Goal: Navigation & Orientation: Find specific page/section

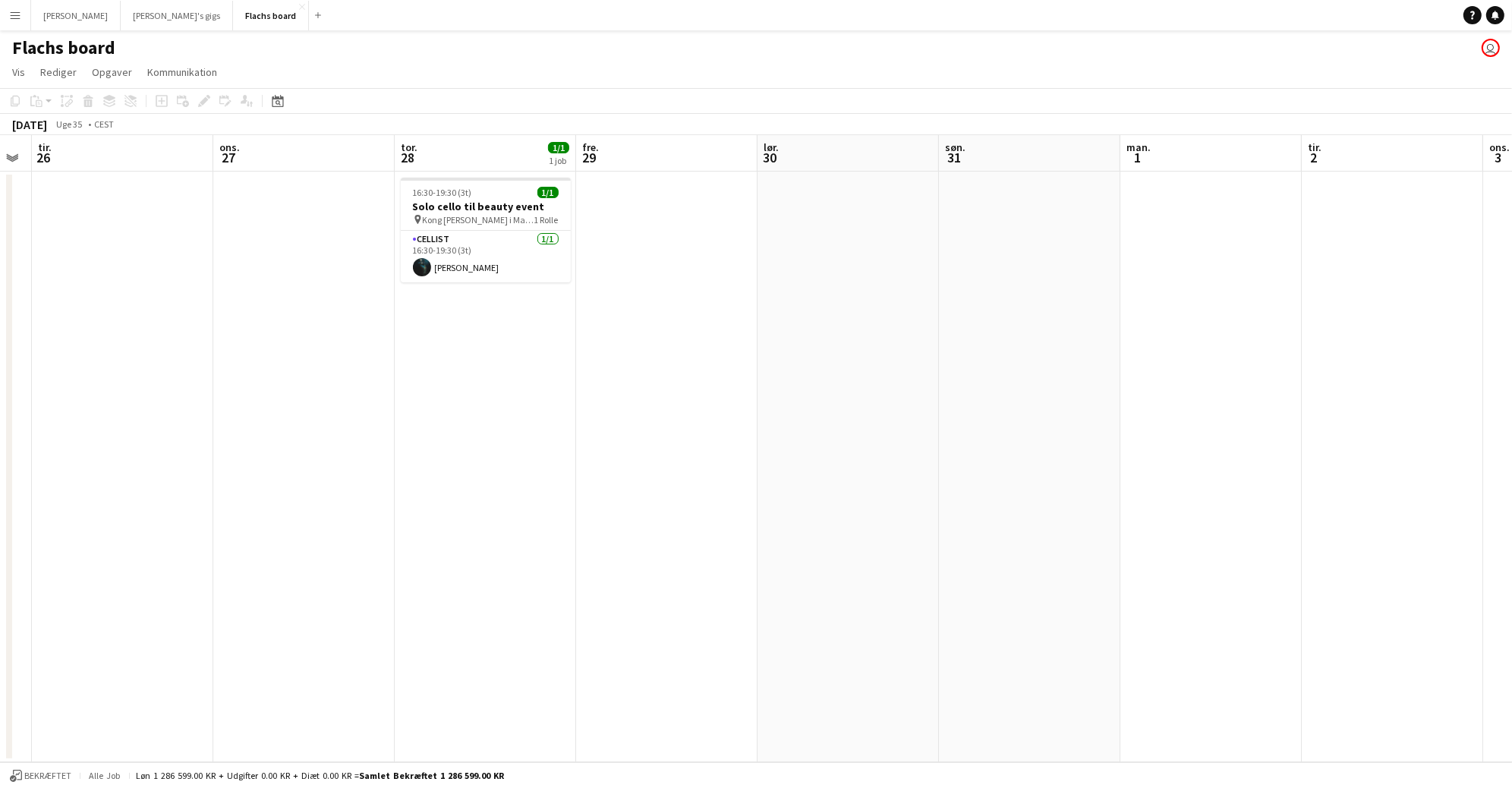
scroll to position [0, 452]
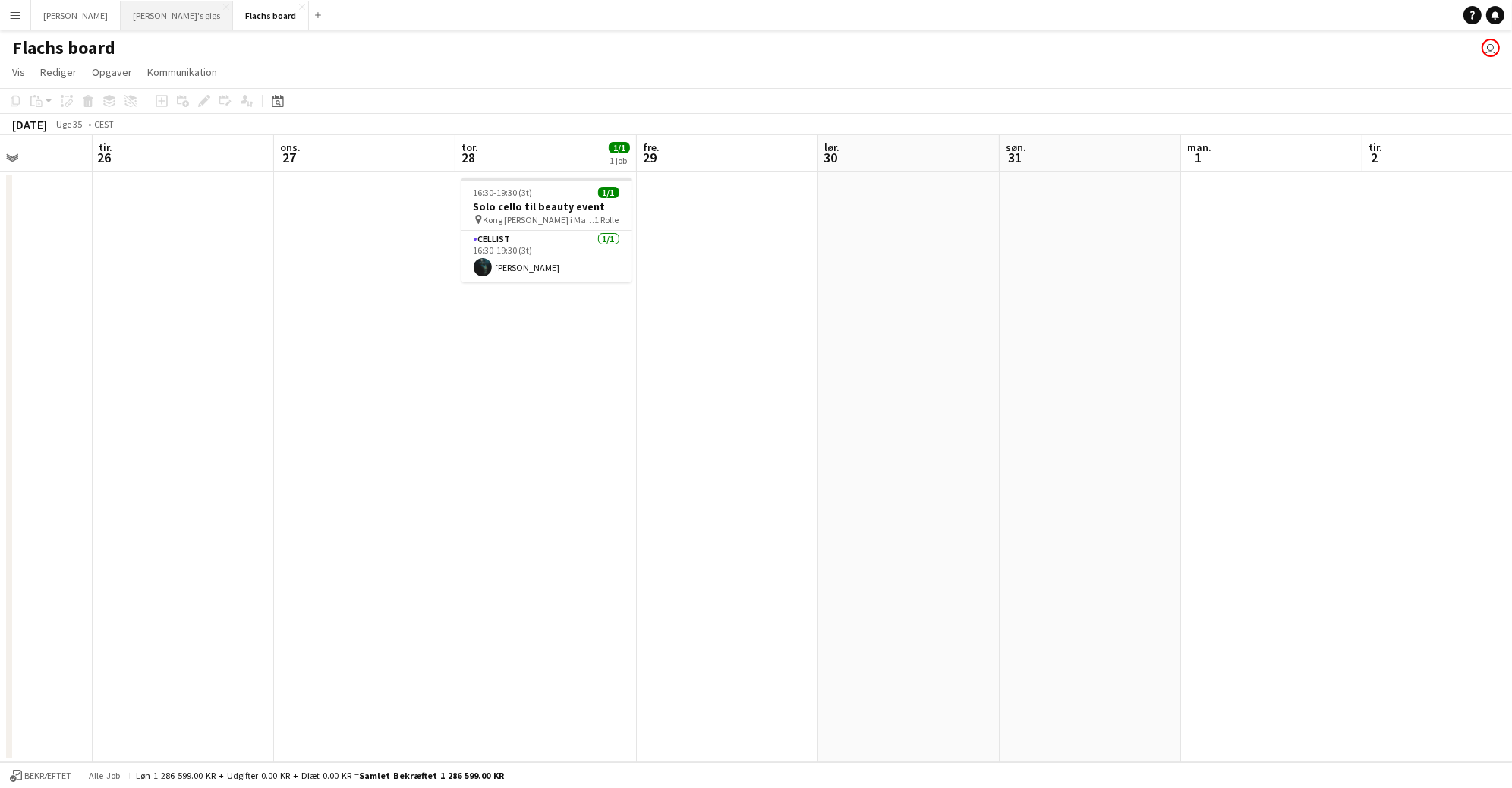
click at [120, 22] on button "[PERSON_NAME]'s gigs Luk" at bounding box center [177, 15] width 112 height 30
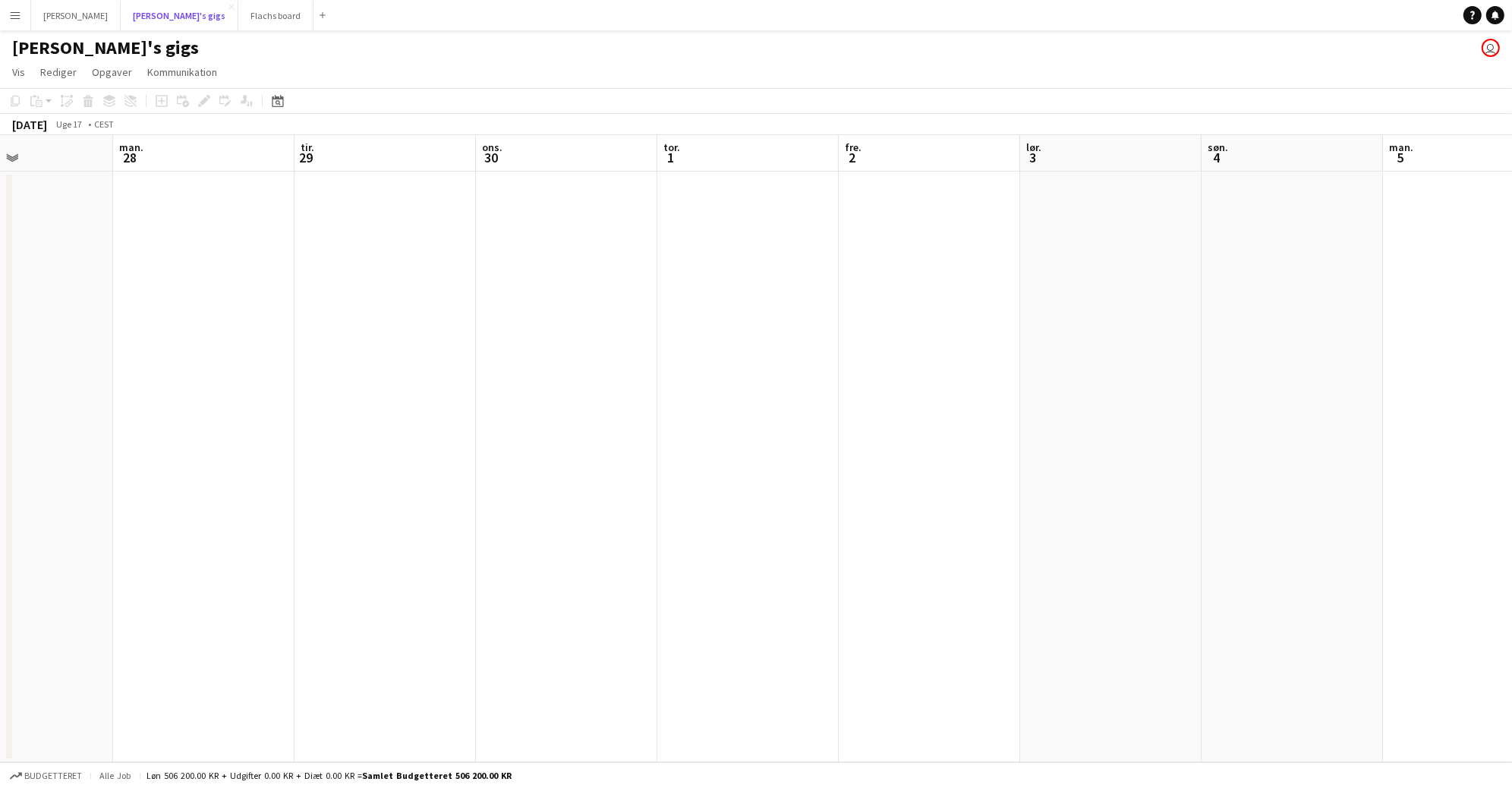
scroll to position [0, 422]
click at [238, 10] on button "[PERSON_NAME] board Luk" at bounding box center [275, 15] width 75 height 30
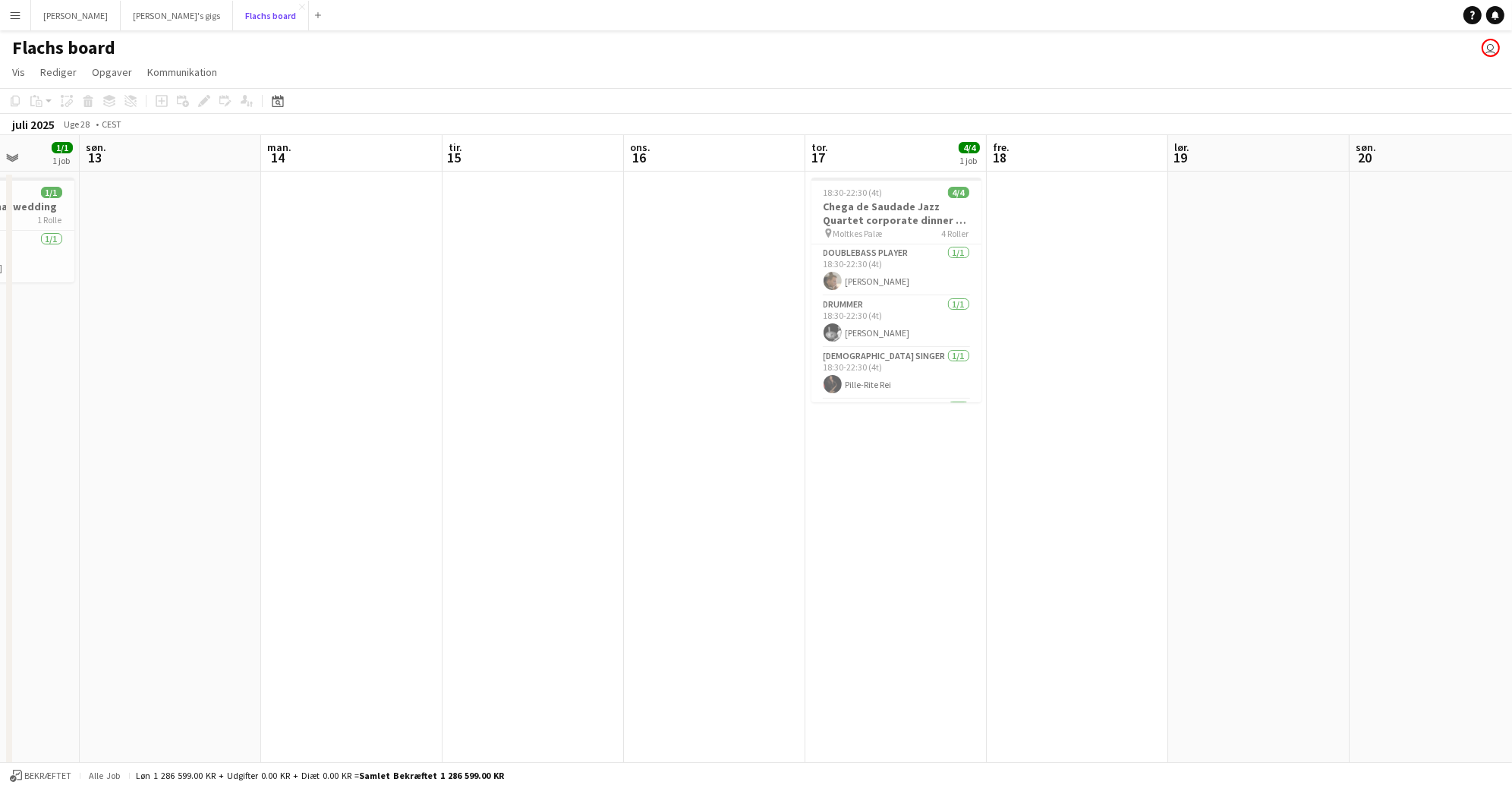
scroll to position [0, 397]
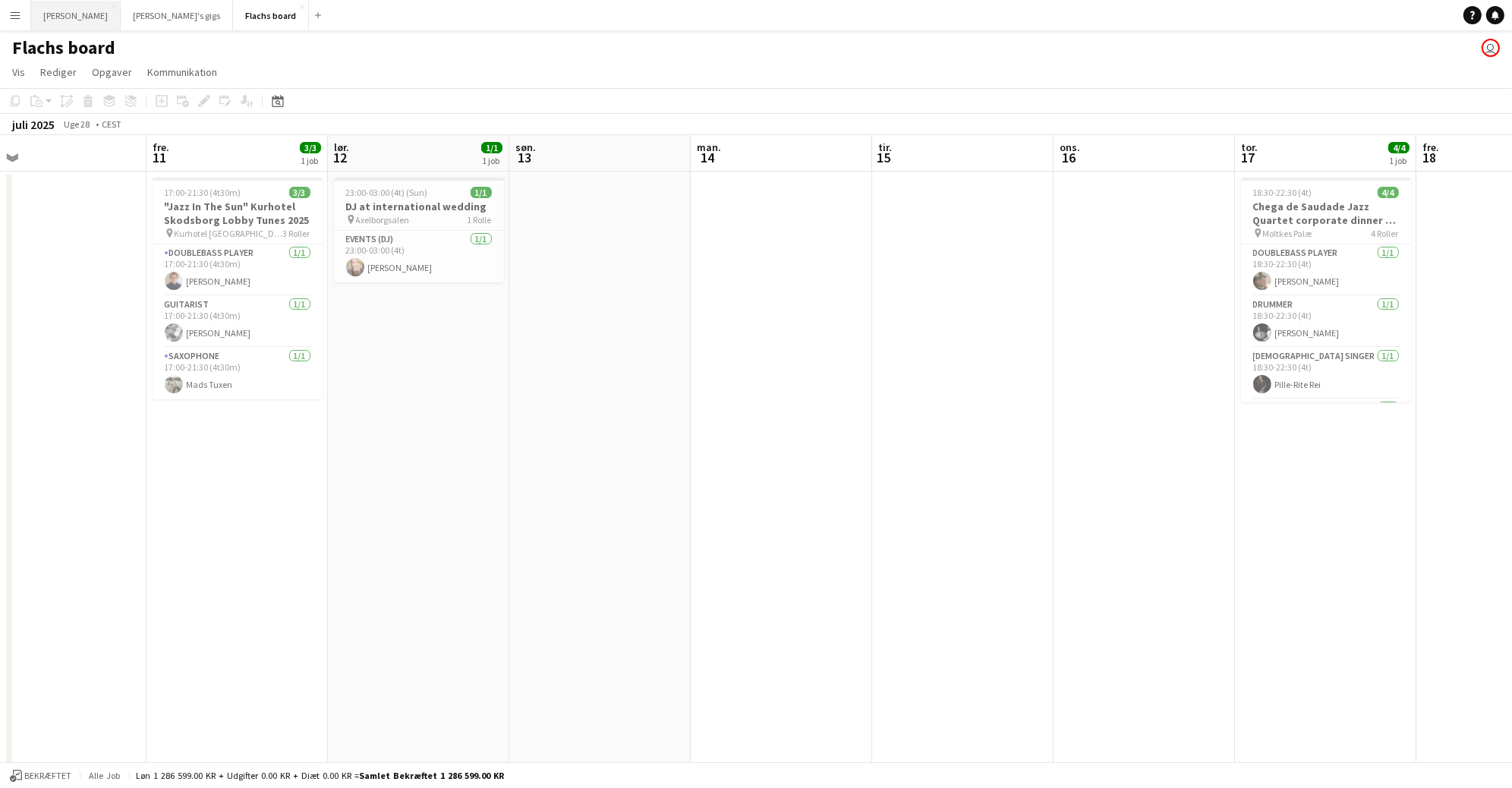
click at [41, 26] on button "Asger Gigs Luk" at bounding box center [75, 15] width 90 height 30
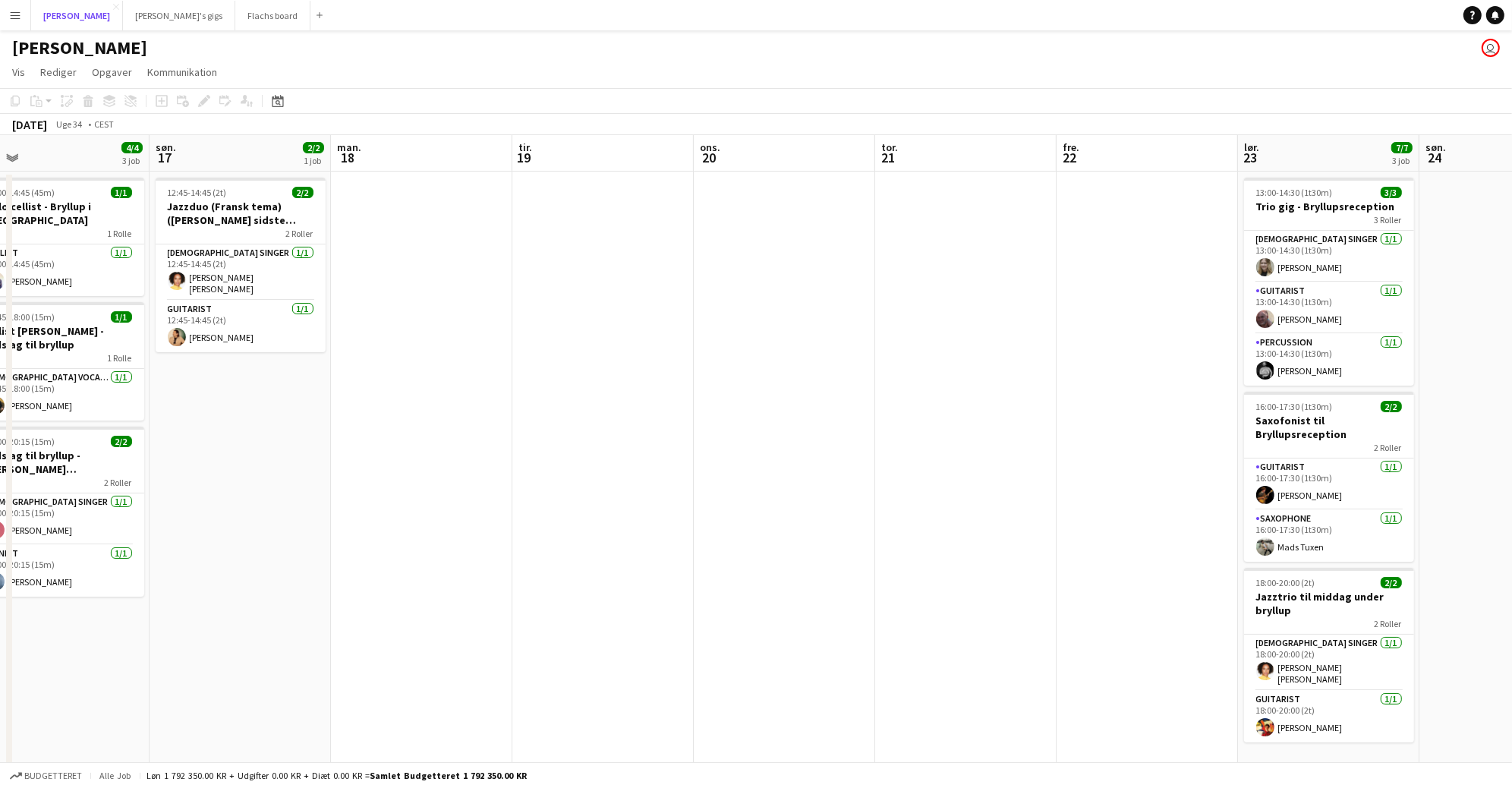
scroll to position [0, 325]
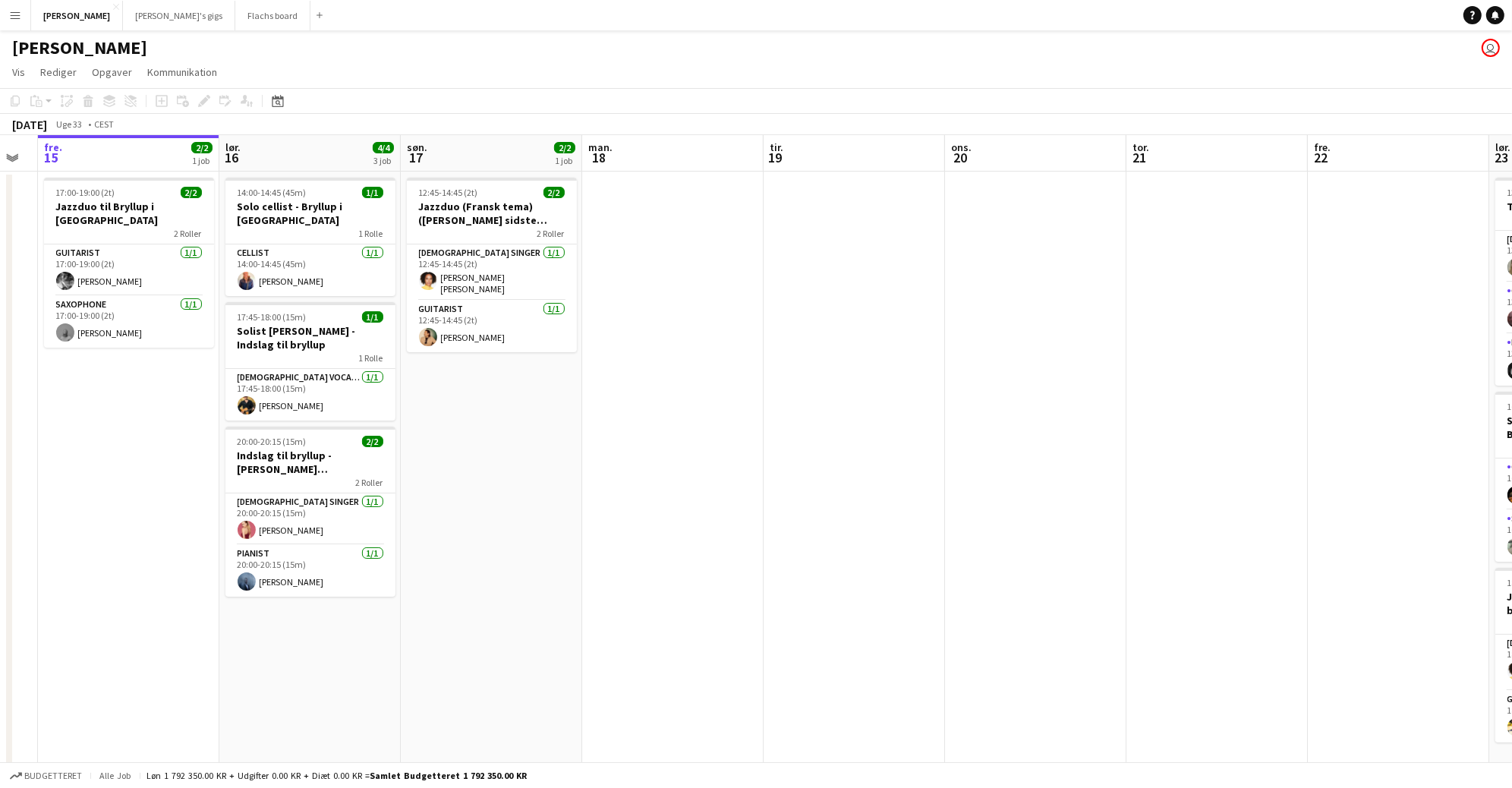
click at [191, 31] on div "[PERSON_NAME] user" at bounding box center [756, 45] width 1512 height 29
click at [235, 21] on button "[PERSON_NAME] board Luk" at bounding box center [273, 15] width 75 height 30
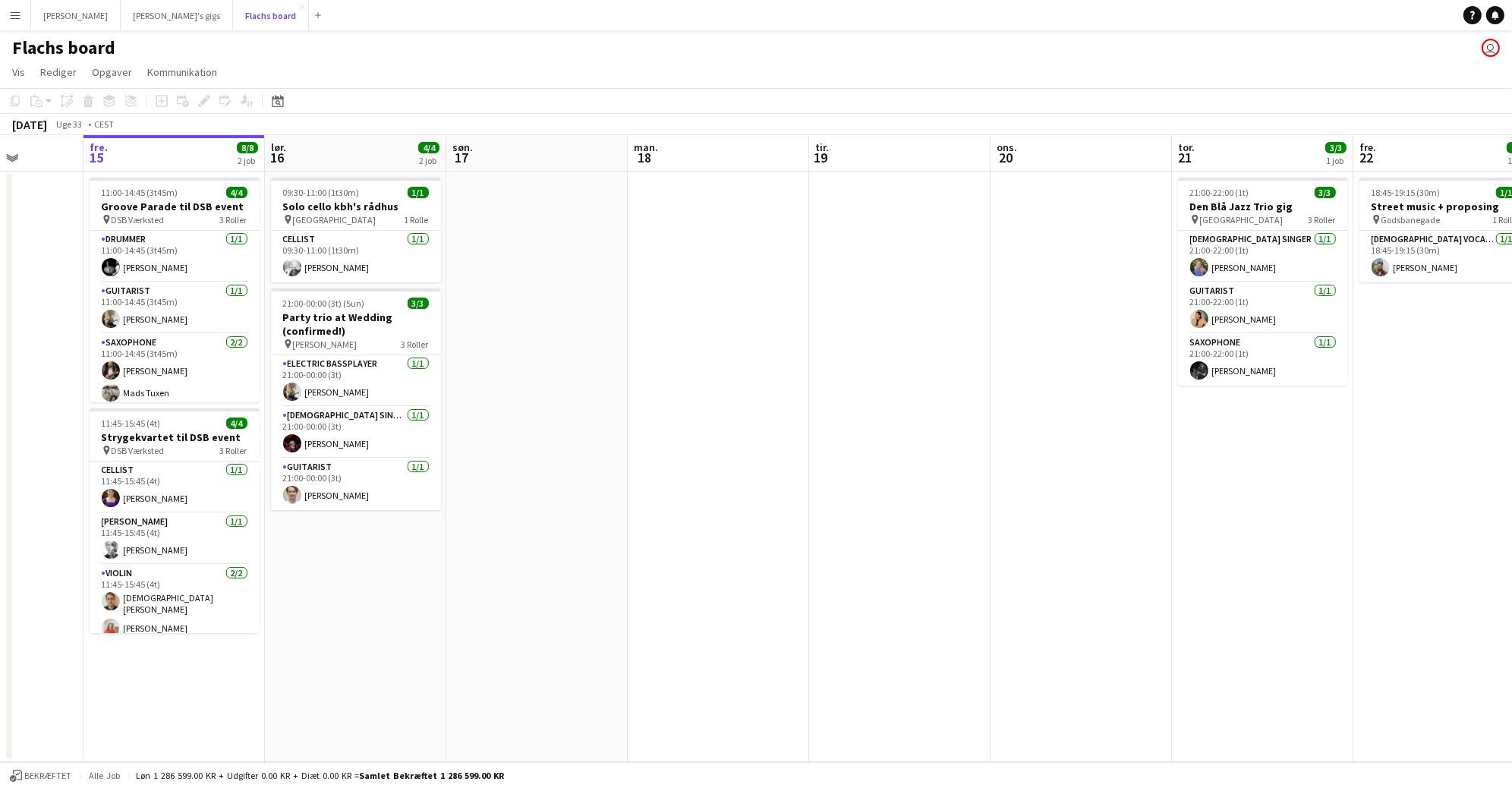
scroll to position [0, 541]
